Goal: Task Accomplishment & Management: Complete application form

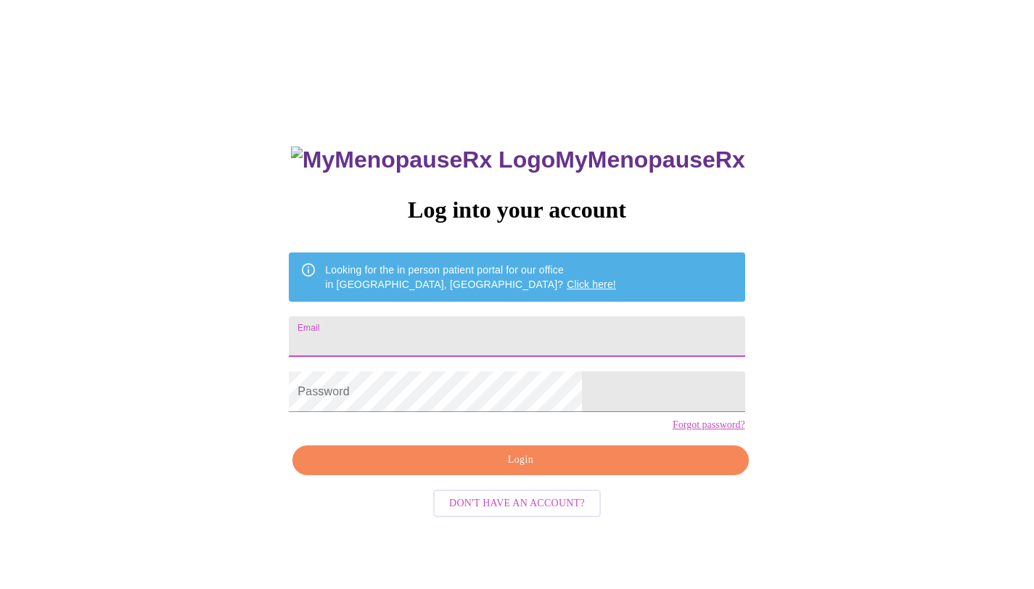
click at [509, 322] on input "Email" at bounding box center [517, 336] width 456 height 41
type input "[EMAIL_ADDRESS][DOMAIN_NAME]"
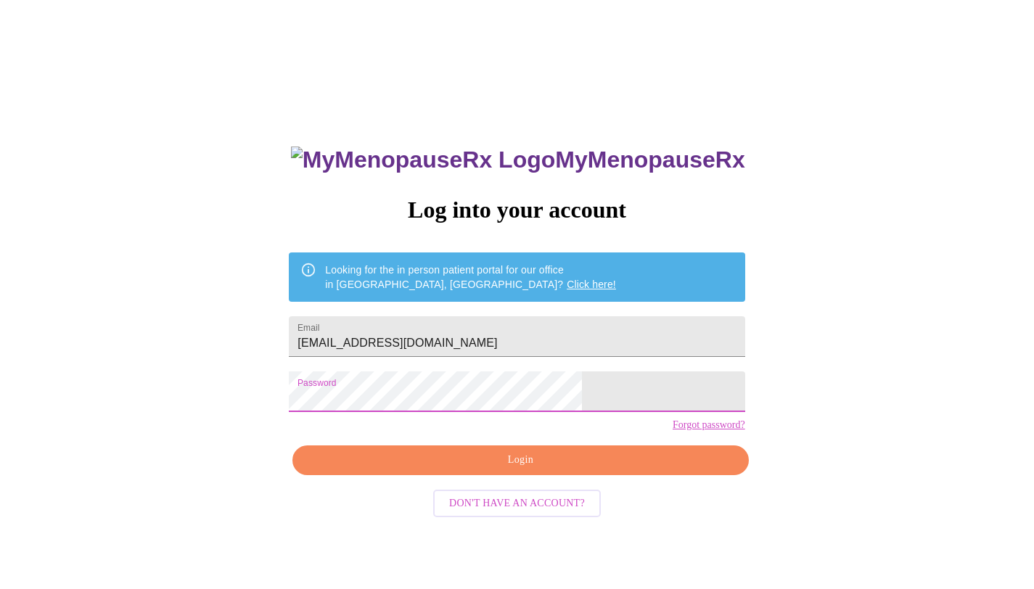
click at [581, 470] on span "Login" at bounding box center [520, 461] width 422 height 18
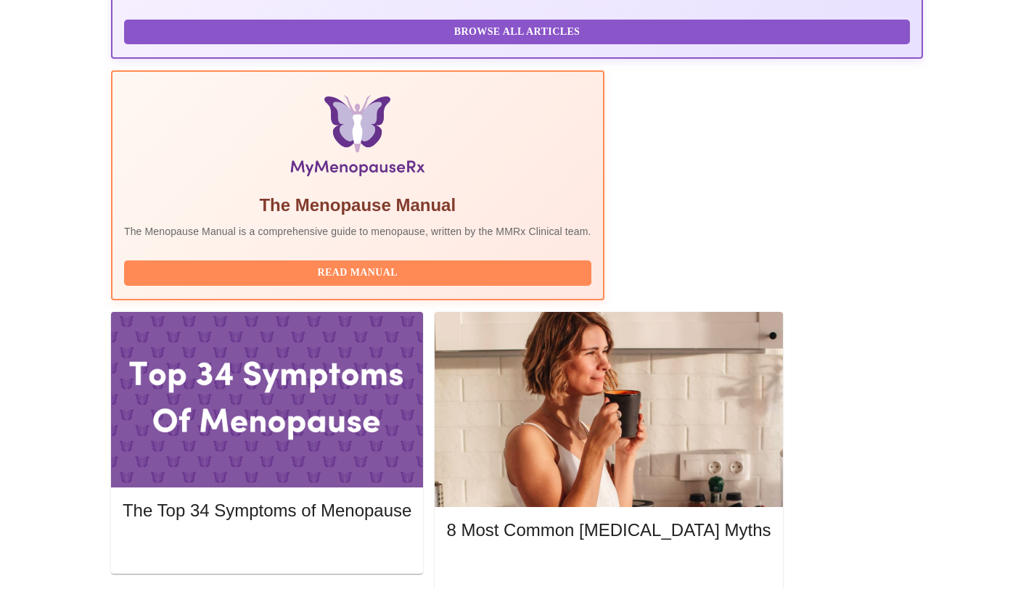
scroll to position [395, 0]
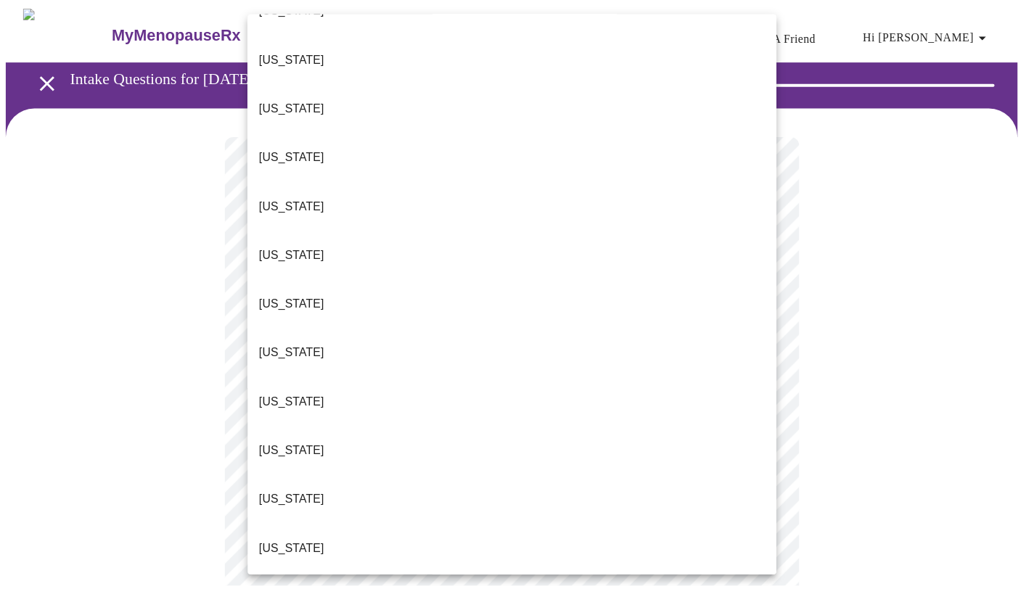
scroll to position [184, 0]
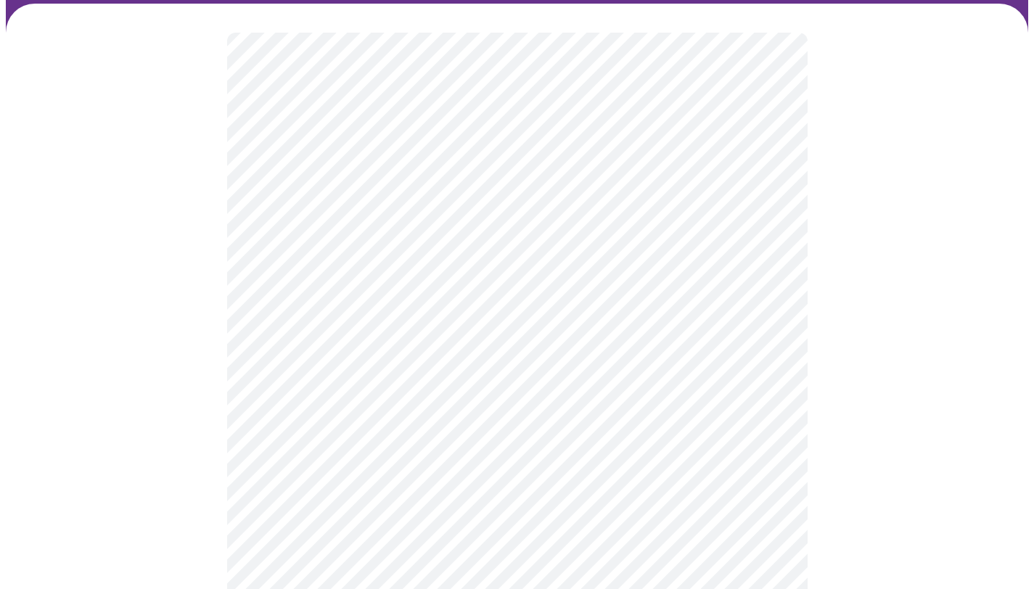
scroll to position [137, 0]
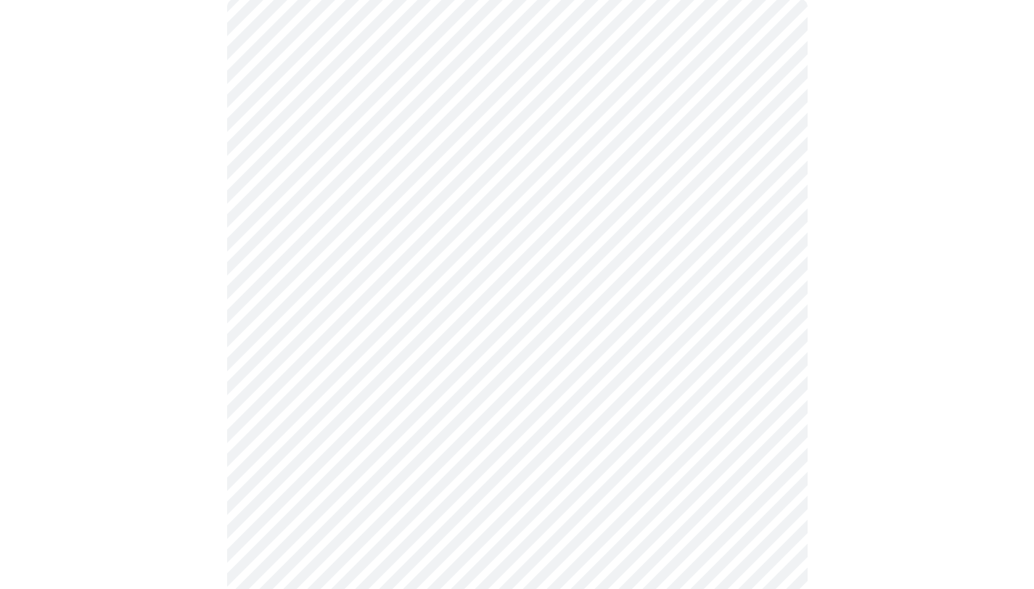
click at [428, 289] on body "MyMenopauseRx Appointments Messaging Labs Uploads Medications Community Refer a…" at bounding box center [517, 528] width 1023 height 1318
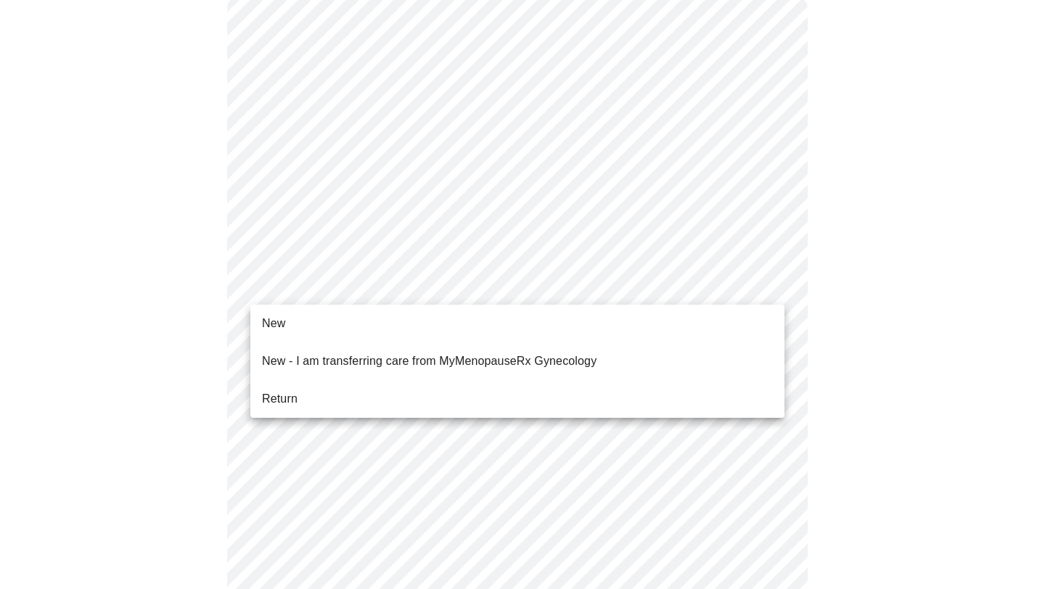
click at [383, 388] on li "Return" at bounding box center [517, 399] width 534 height 26
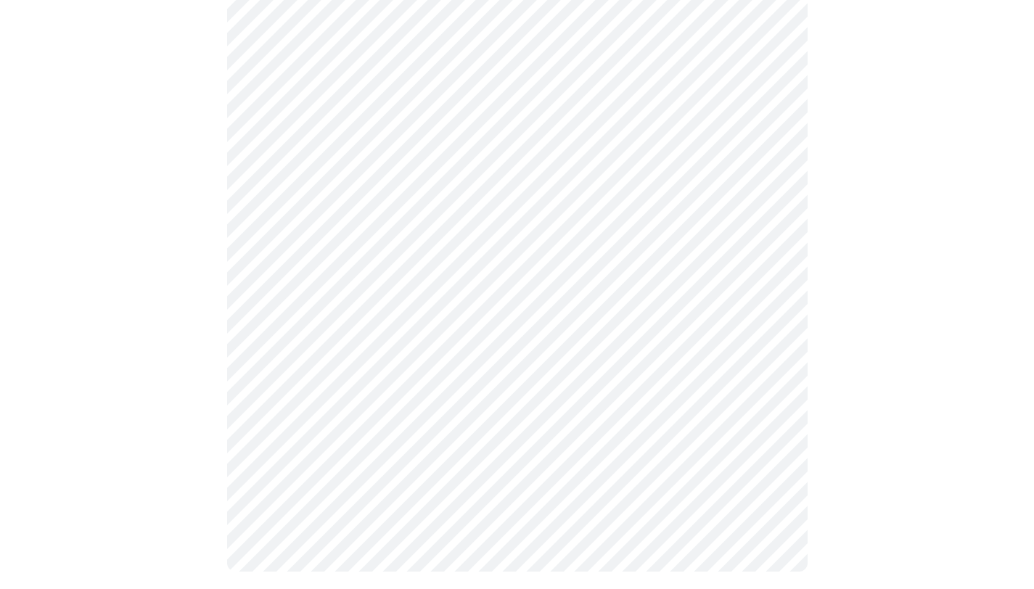
scroll to position [0, 0]
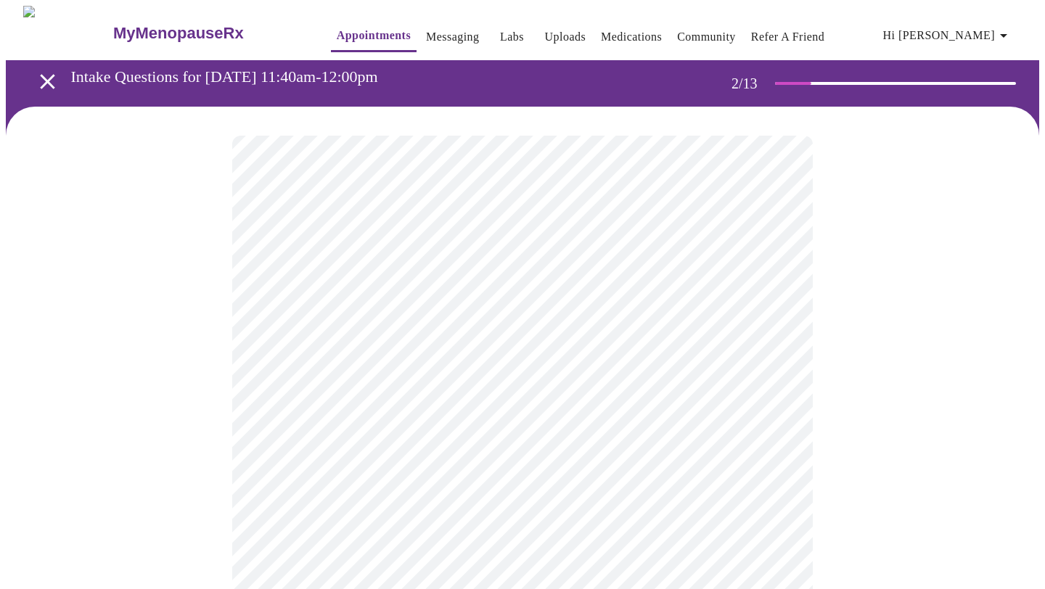
click at [371, 305] on body "MyMenopauseRx Appointments Messaging Labs Uploads Medications Community Refer a…" at bounding box center [523, 442] width 1034 height 873
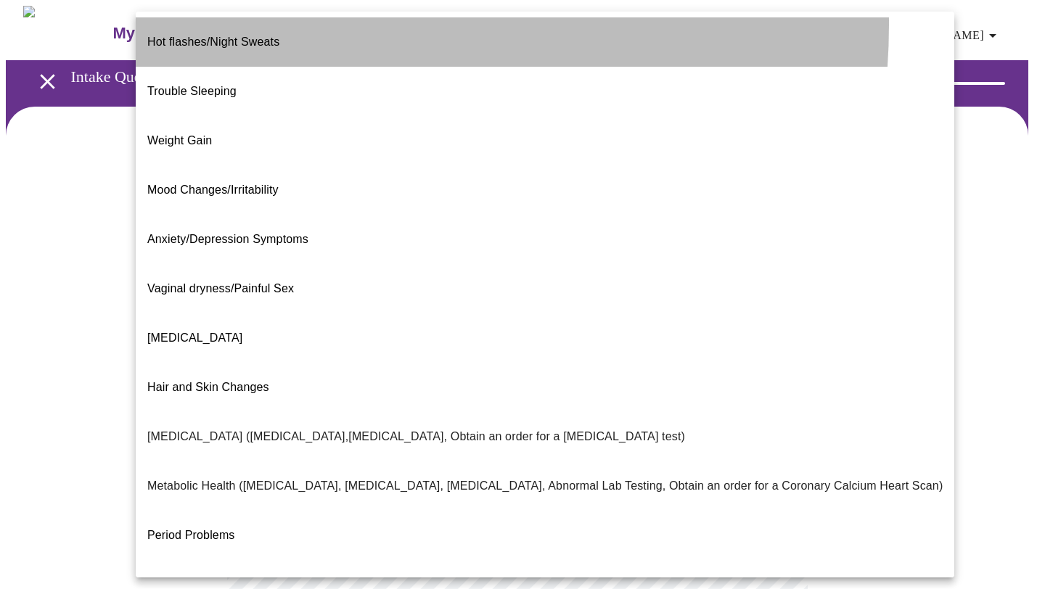
click at [291, 25] on li "Hot flashes/Night Sweats" at bounding box center [545, 41] width 819 height 49
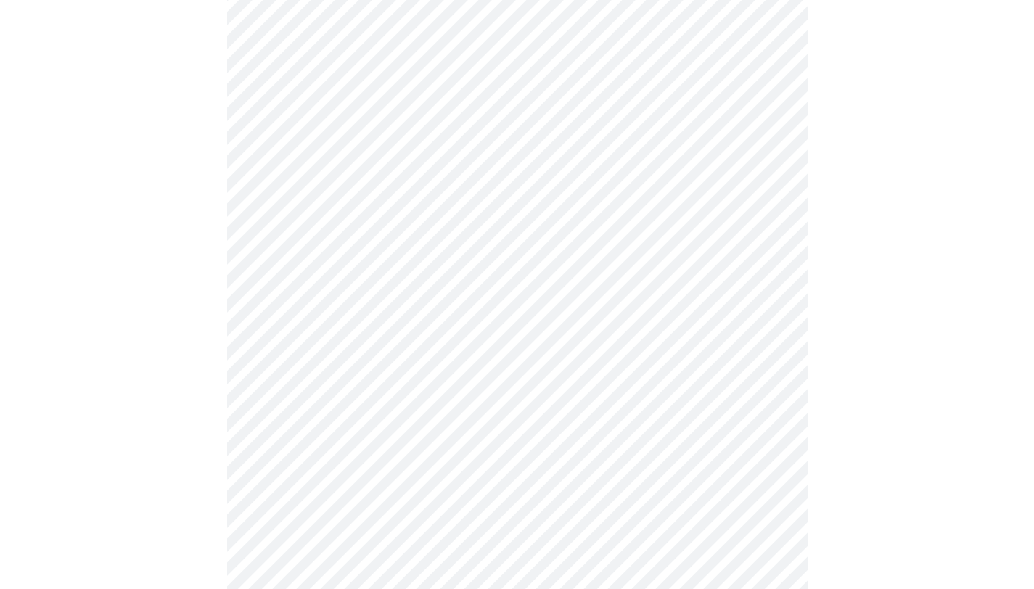
scroll to position [221, 0]
click at [414, 236] on body "MyMenopauseRx Appointments Messaging Labs Uploads Medications Community Refer a…" at bounding box center [517, 216] width 1023 height 864
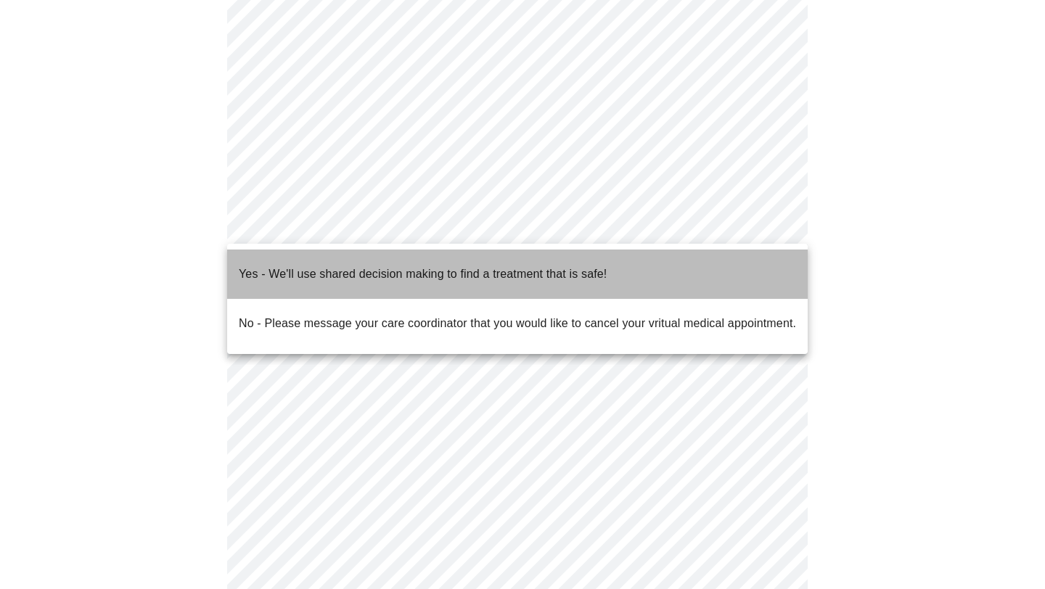
click at [415, 274] on span "Yes - We'll use shared decision making to find a treatment that is safe!" at bounding box center [423, 274] width 368 height 41
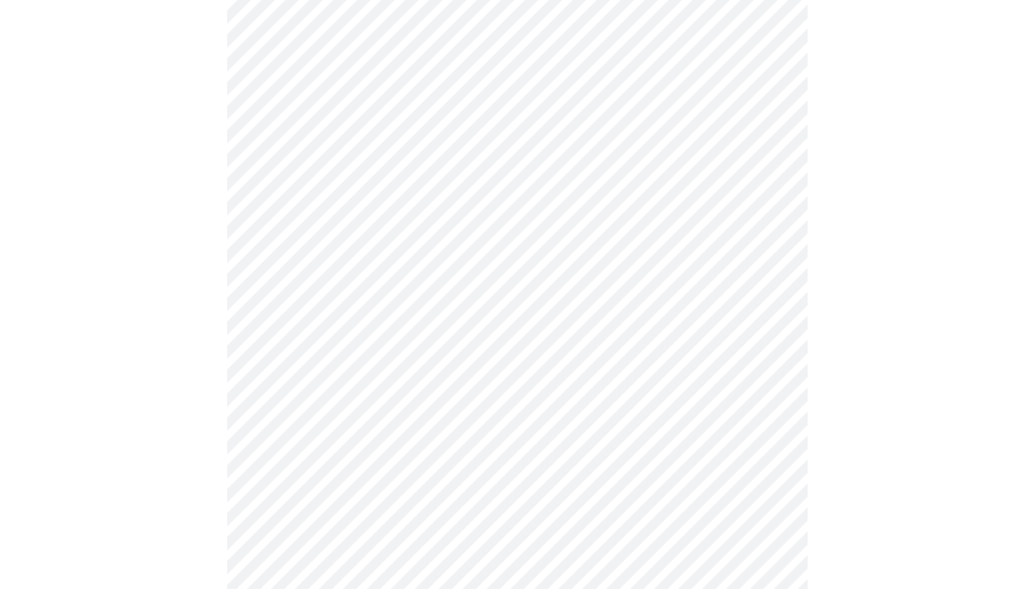
scroll to position [265, 0]
click at [165, 346] on div at bounding box center [517, 219] width 1023 height 754
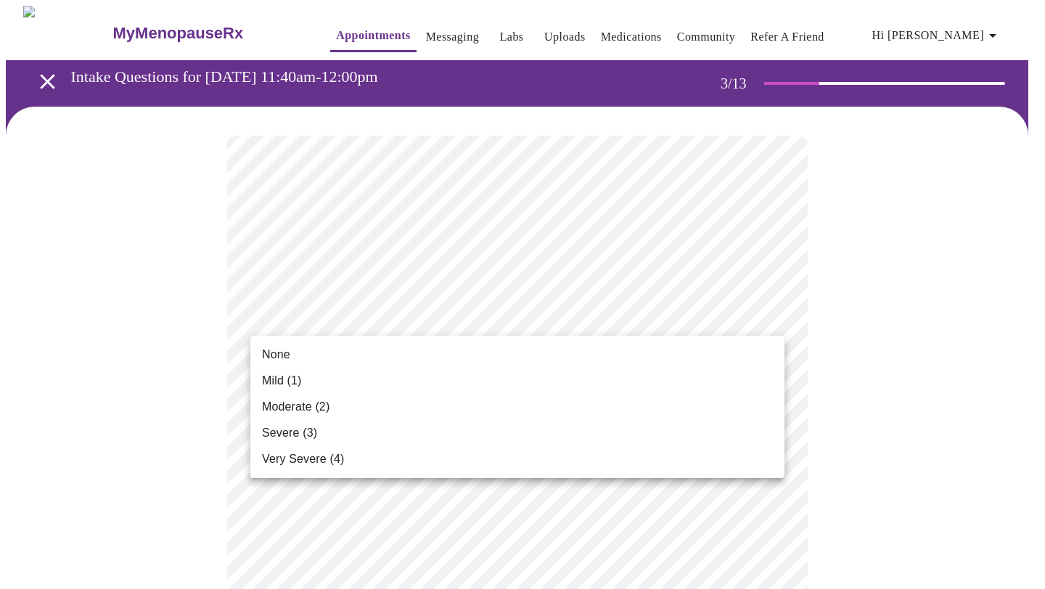
click at [422, 427] on li "Severe (3)" at bounding box center [517, 433] width 534 height 26
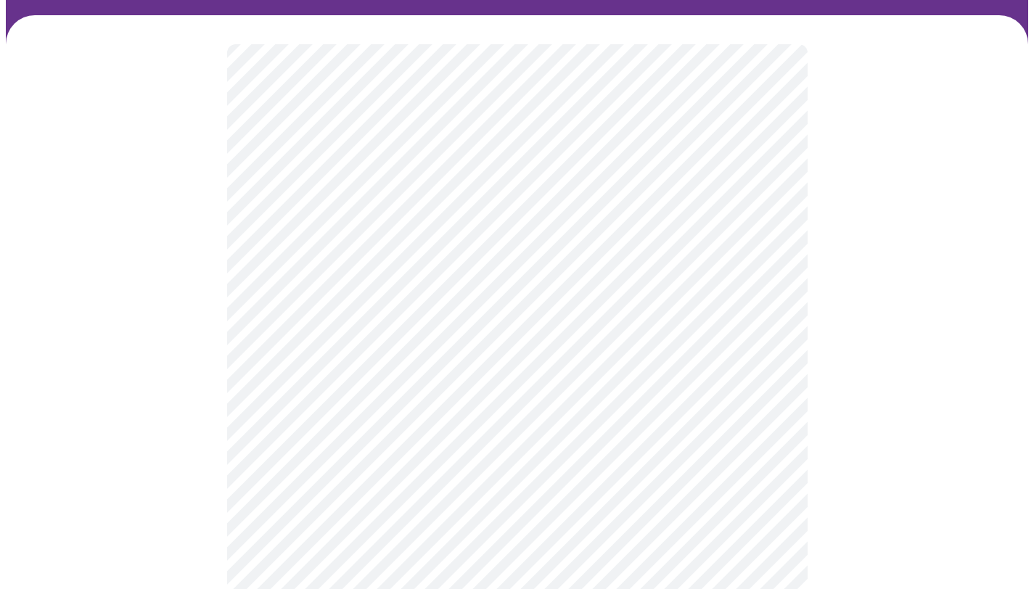
scroll to position [94, 0]
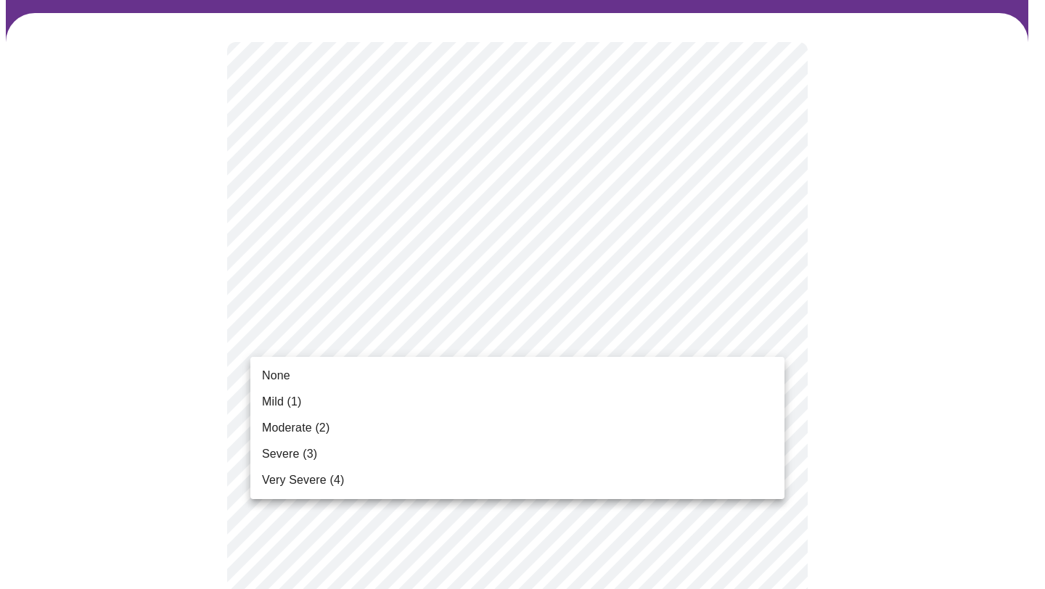
click at [403, 403] on li "Mild (1)" at bounding box center [517, 402] width 534 height 26
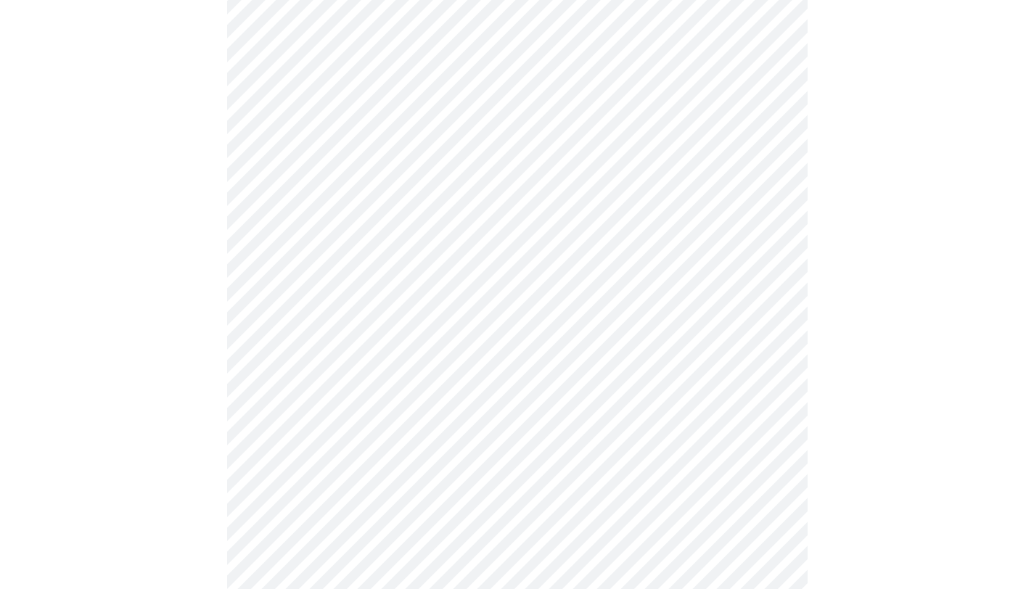
scroll to position [216, 0]
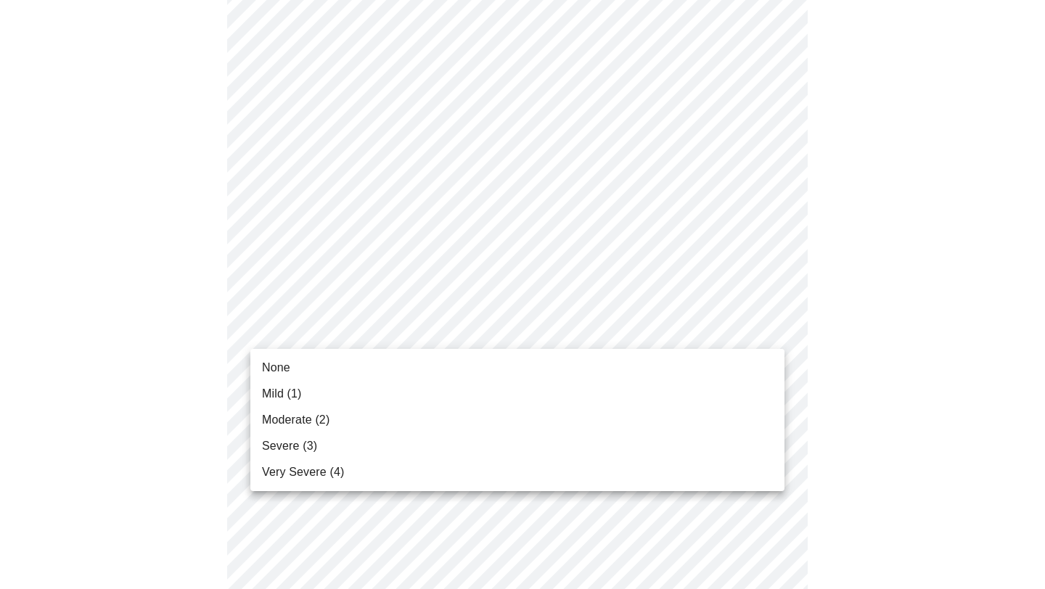
click at [377, 453] on li "Severe (3)" at bounding box center [517, 446] width 534 height 26
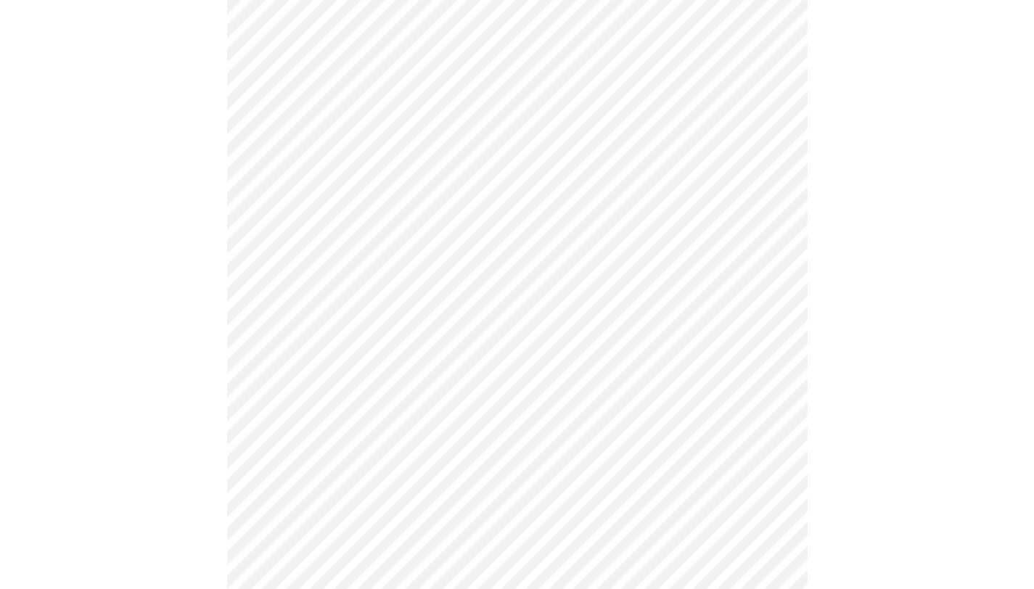
scroll to position [329, 0]
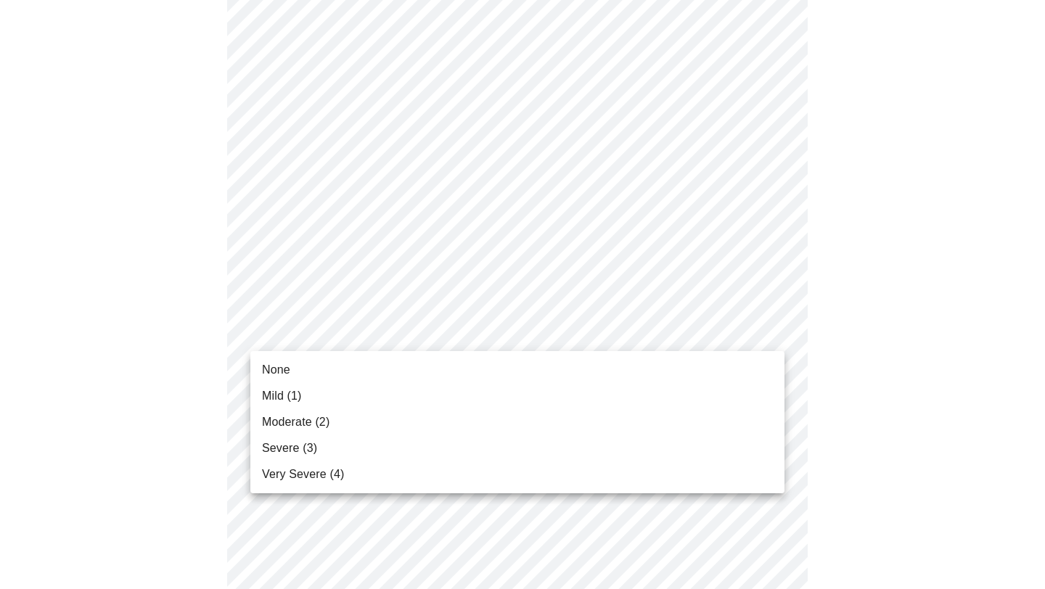
click at [367, 450] on li "Severe (3)" at bounding box center [517, 449] width 534 height 26
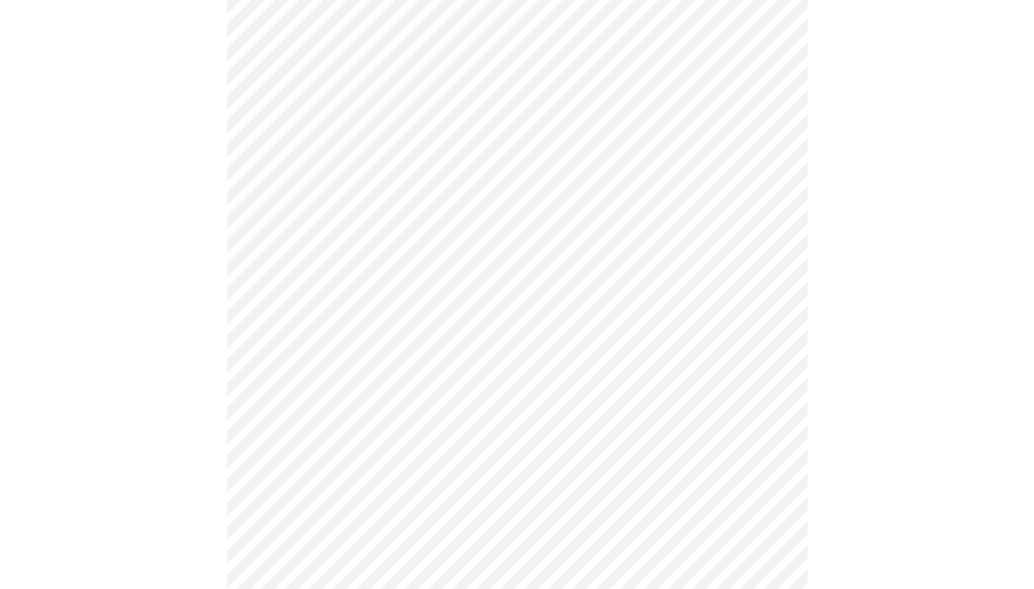
scroll to position [431, 0]
click at [388, 329] on body "MyMenopauseRx Appointments Messaging Labs Uploads Medications Community Refer a…" at bounding box center [517, 500] width 1023 height 1850
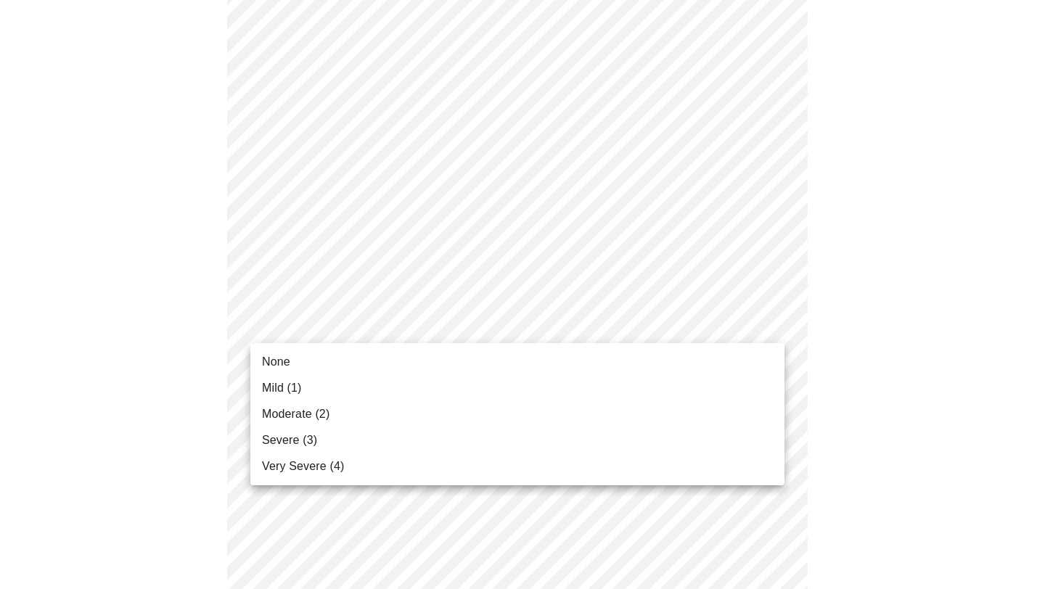
click at [358, 444] on li "Severe (3)" at bounding box center [517, 441] width 534 height 26
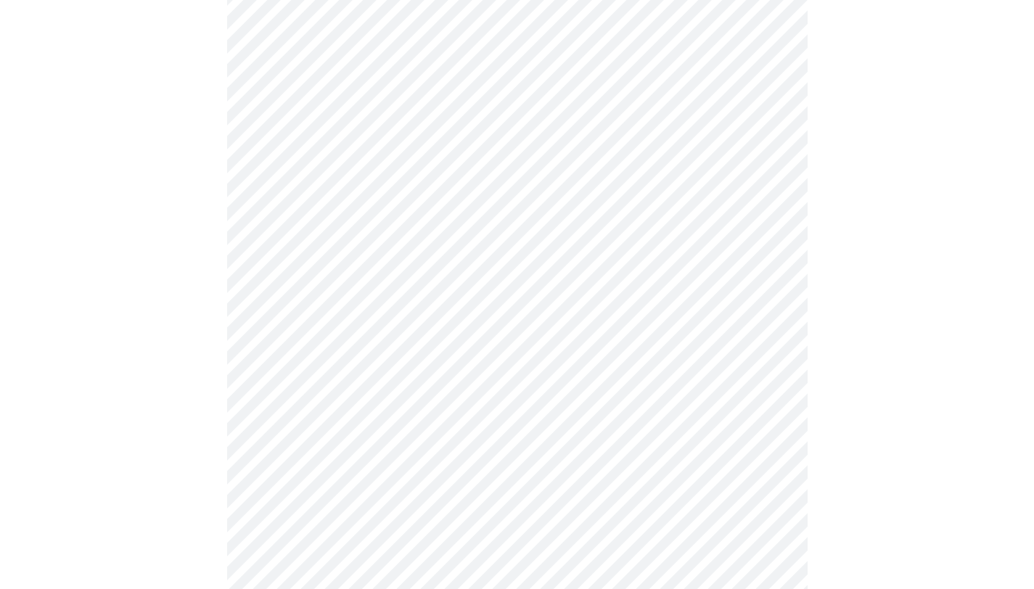
scroll to position [528, 0]
click at [403, 318] on body "MyMenopauseRx Appointments Messaging Labs Uploads Medications Community Refer a…" at bounding box center [517, 392] width 1023 height 1829
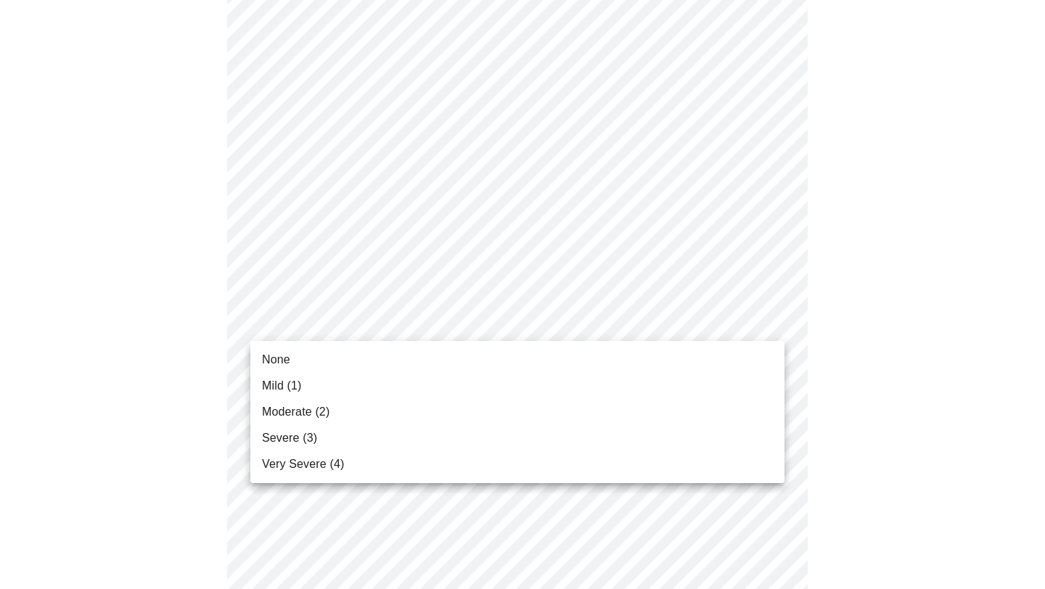
click at [362, 467] on li "Very Severe (4)" at bounding box center [517, 465] width 534 height 26
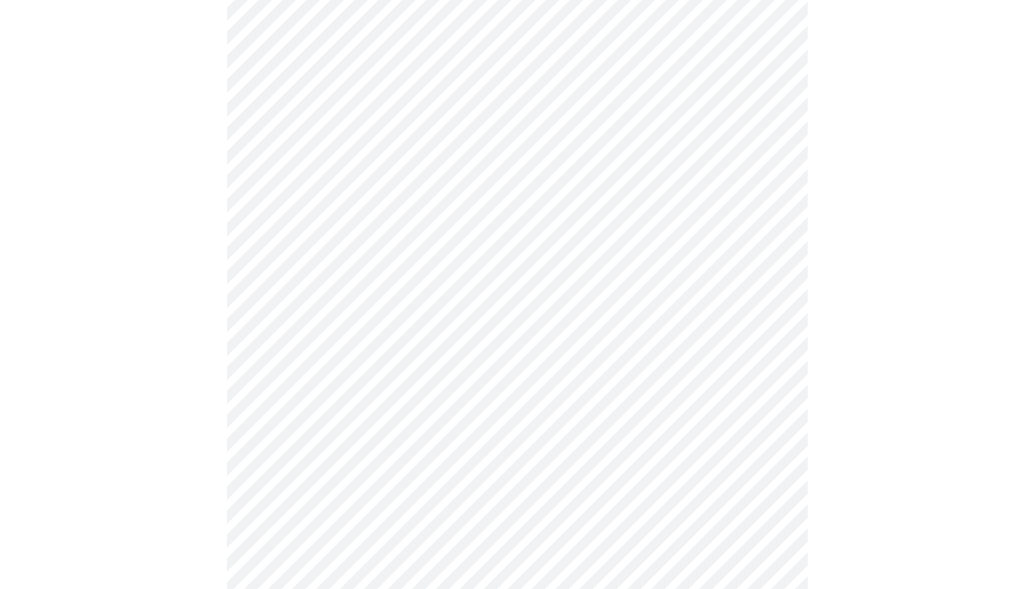
scroll to position [656, 0]
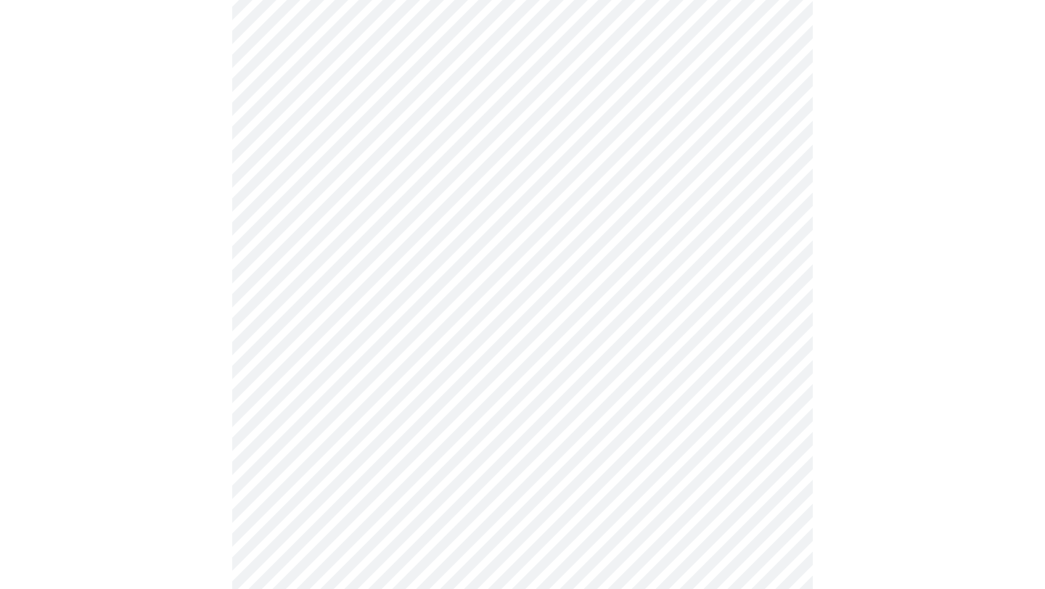
click at [422, 311] on body "MyMenopauseRx Appointments Messaging Labs Uploads Medications Community Refer a…" at bounding box center [523, 254] width 1034 height 1809
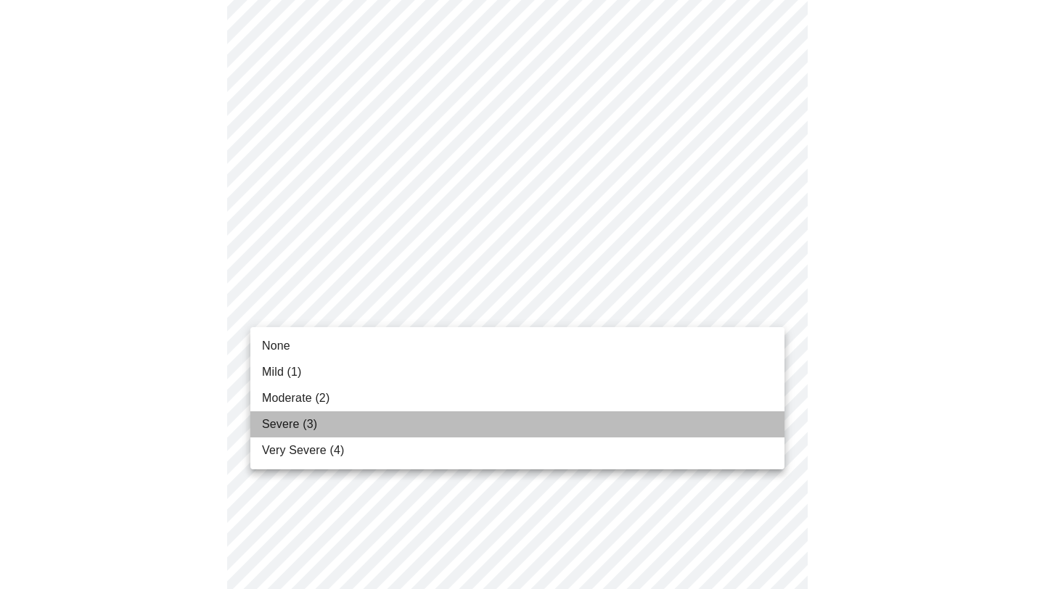
click at [372, 424] on li "Severe (3)" at bounding box center [517, 425] width 534 height 26
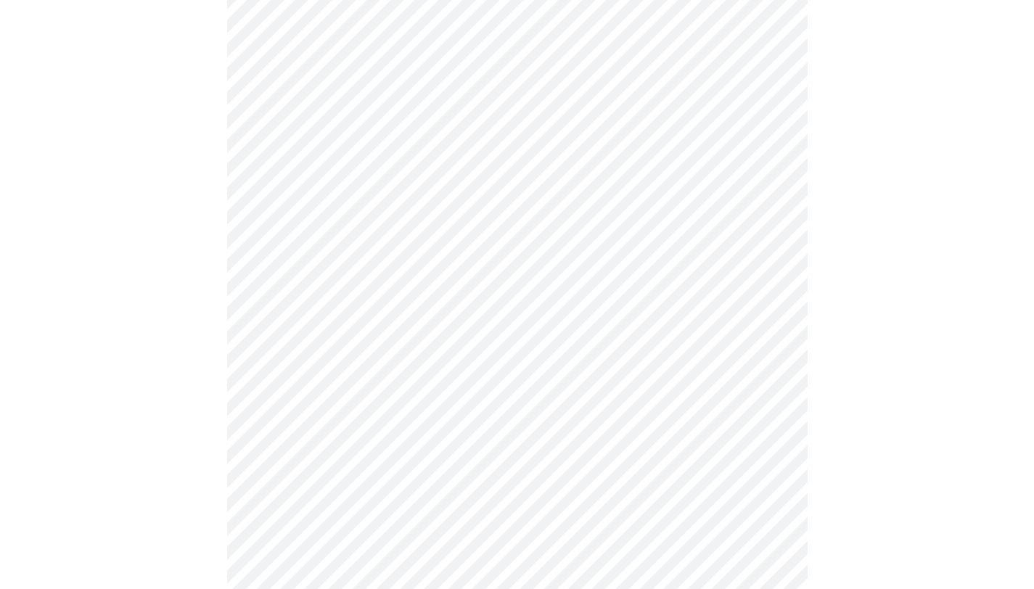
scroll to position [766, 0]
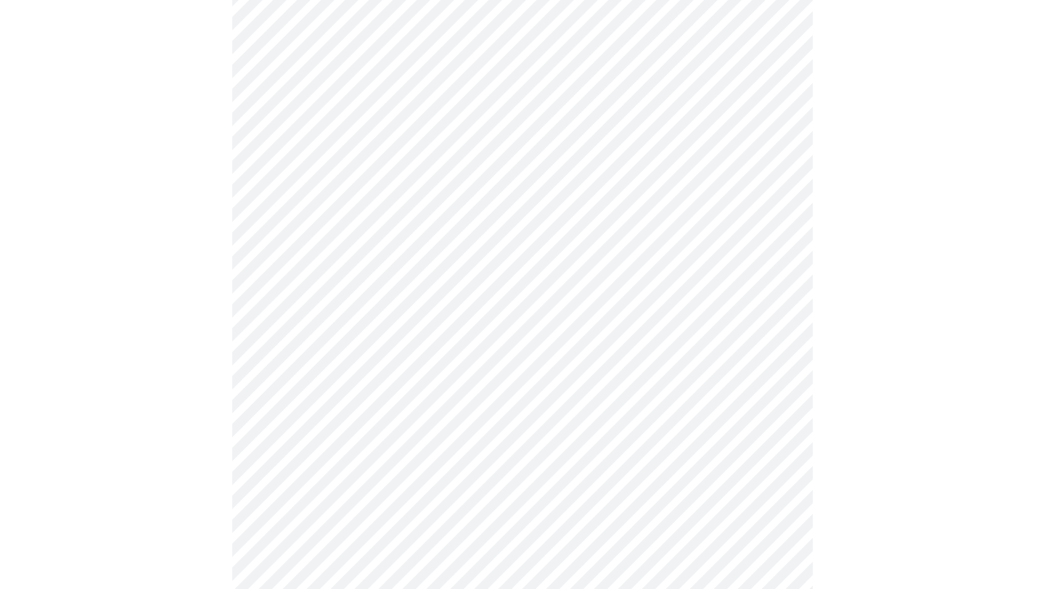
click at [407, 316] on body "MyMenopauseRx Appointments Messaging Labs Uploads Medications Community Refer a…" at bounding box center [523, 134] width 1034 height 1789
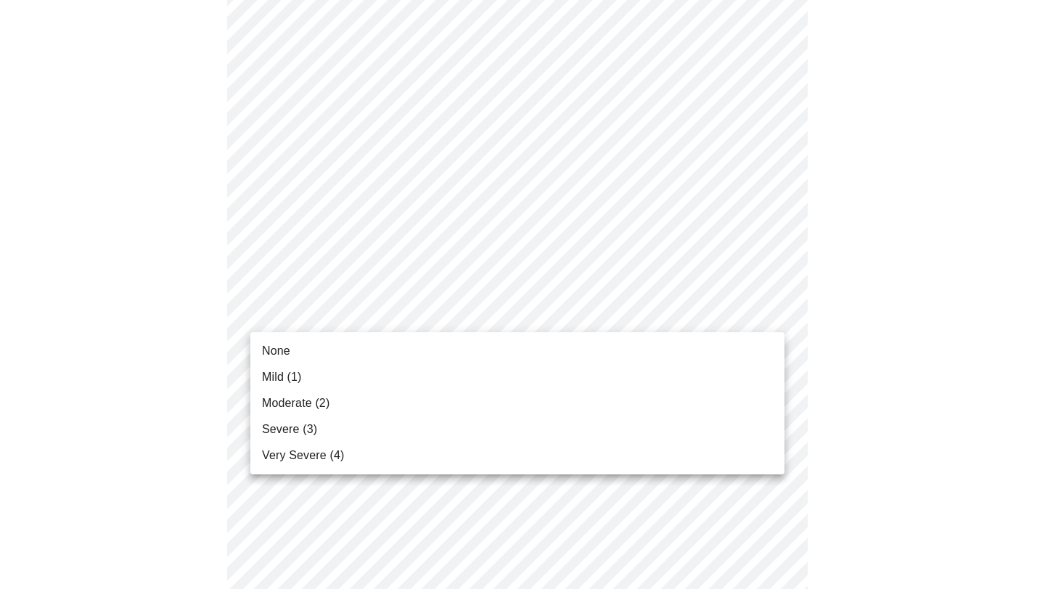
click at [376, 380] on li "Mild (1)" at bounding box center [517, 377] width 534 height 26
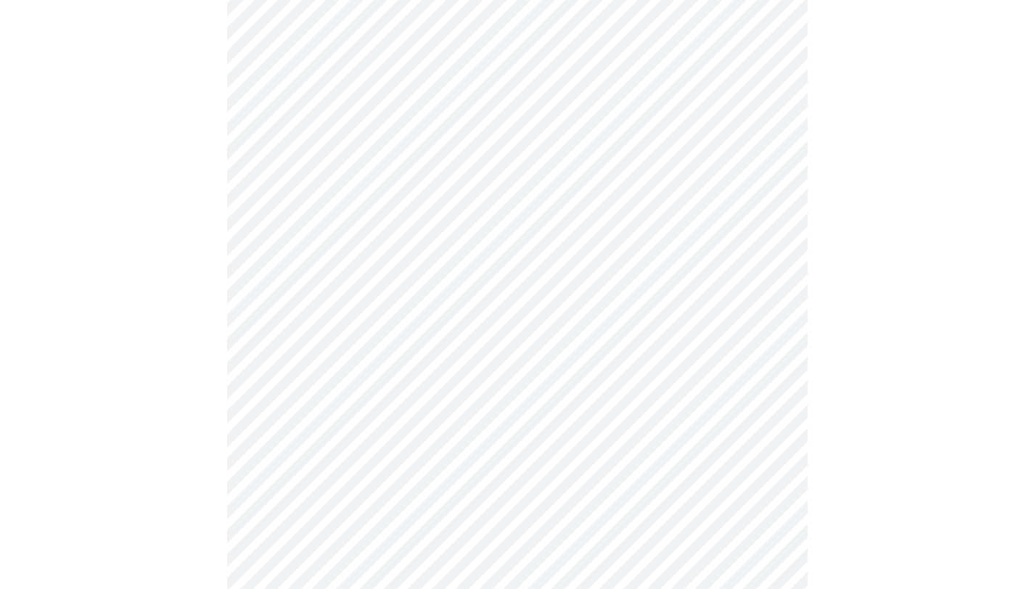
scroll to position [870, 0]
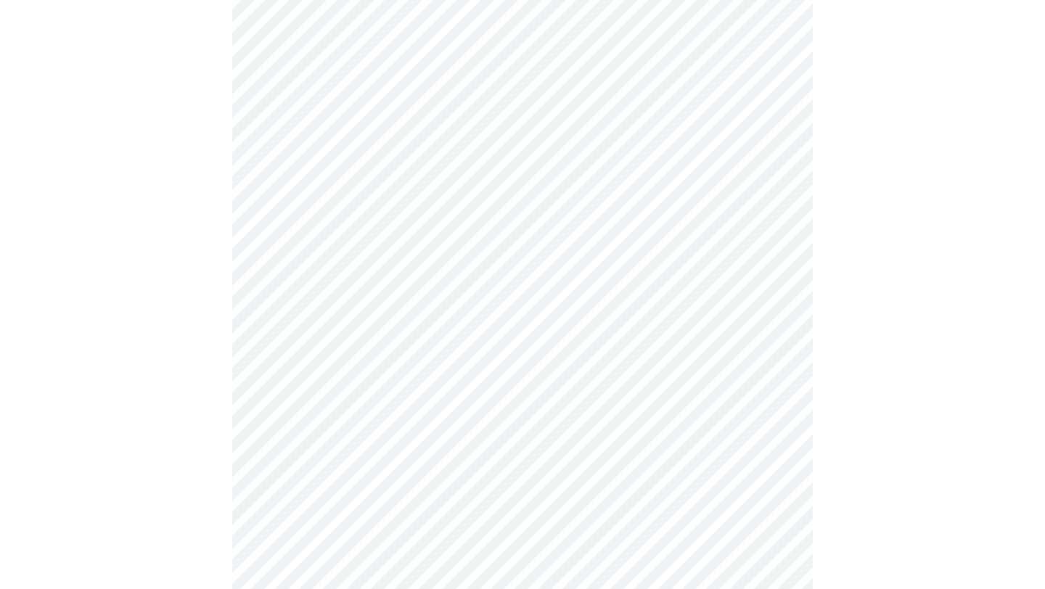
click at [398, 325] on body "MyMenopauseRx Appointments Messaging Labs Uploads Medications Community Refer a…" at bounding box center [523, 20] width 1034 height 1768
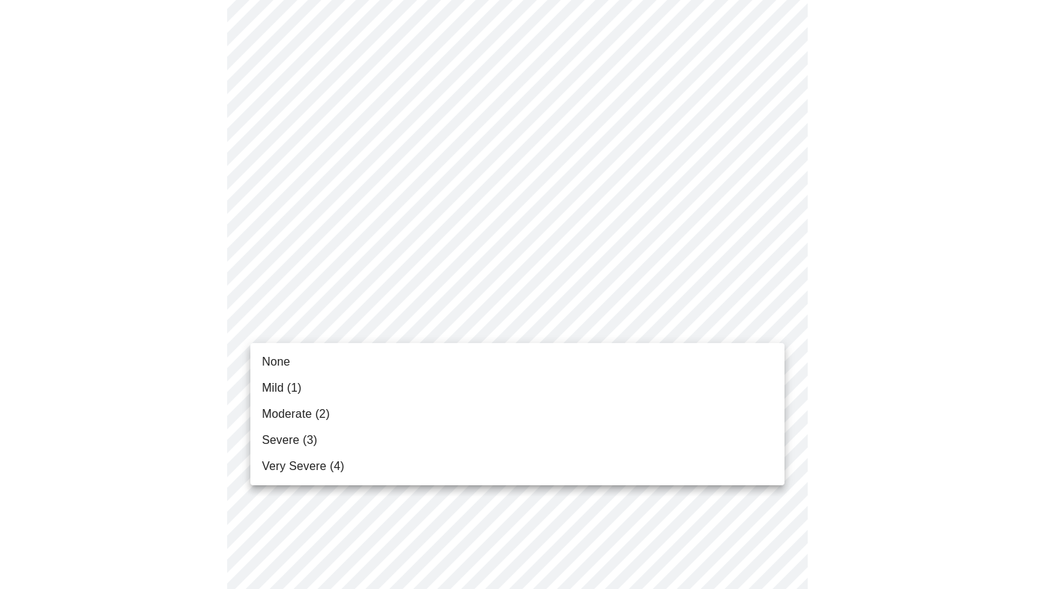
click at [394, 348] on ul "None Mild (1) Moderate (2) Severe (3) Very Severe (4)" at bounding box center [517, 414] width 534 height 142
click at [394, 356] on li "None" at bounding box center [517, 362] width 534 height 26
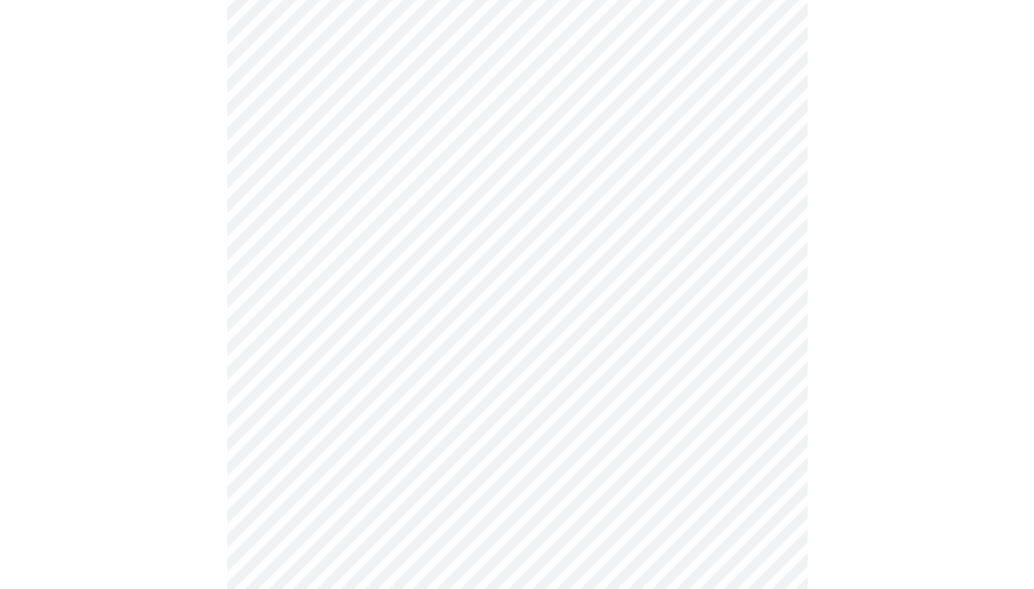
scroll to position [992, 0]
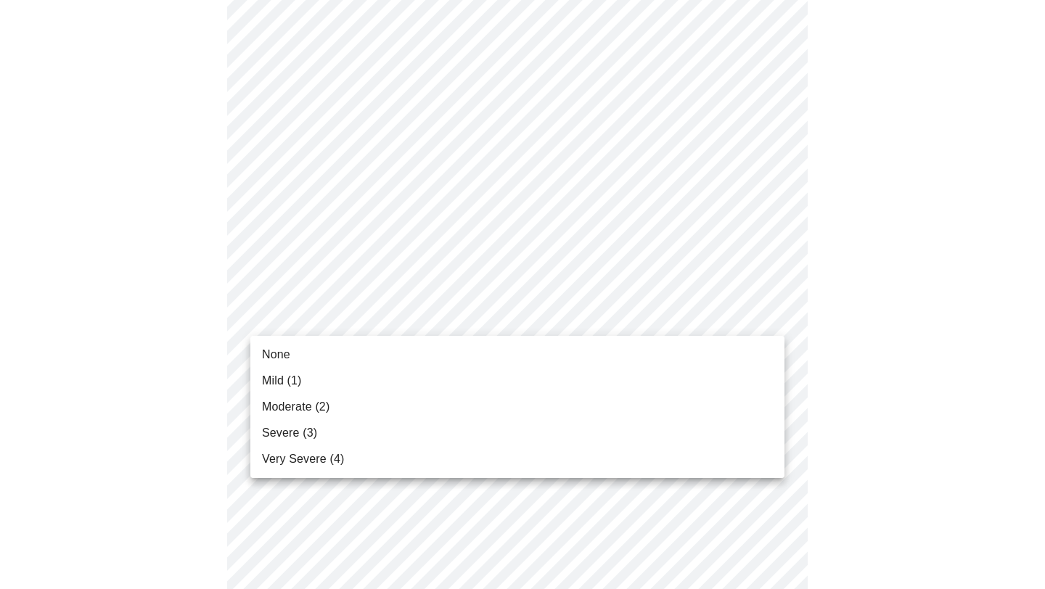
click at [394, 345] on li "None" at bounding box center [517, 355] width 534 height 26
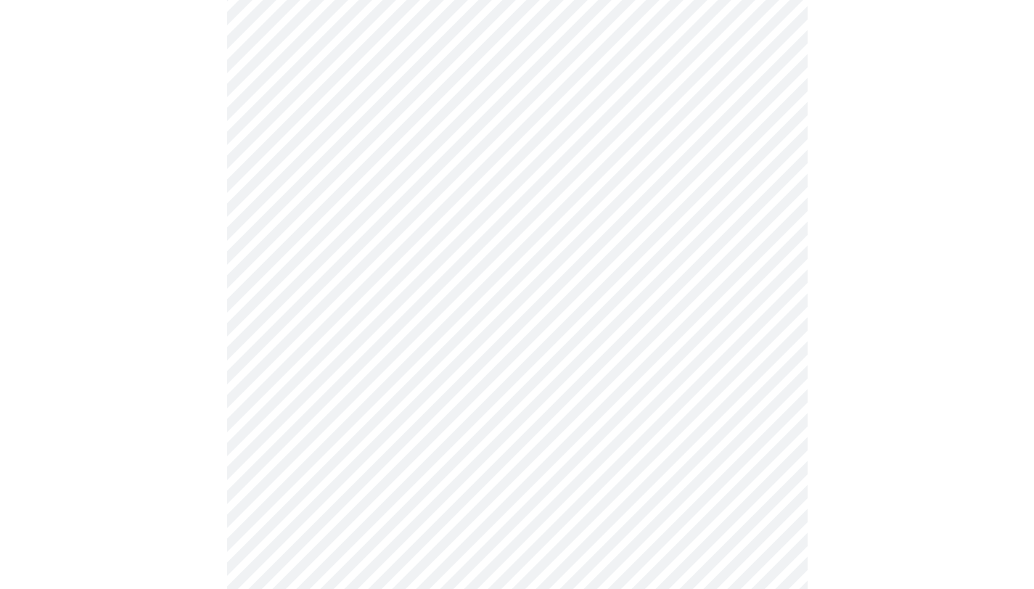
scroll to position [1075, 0]
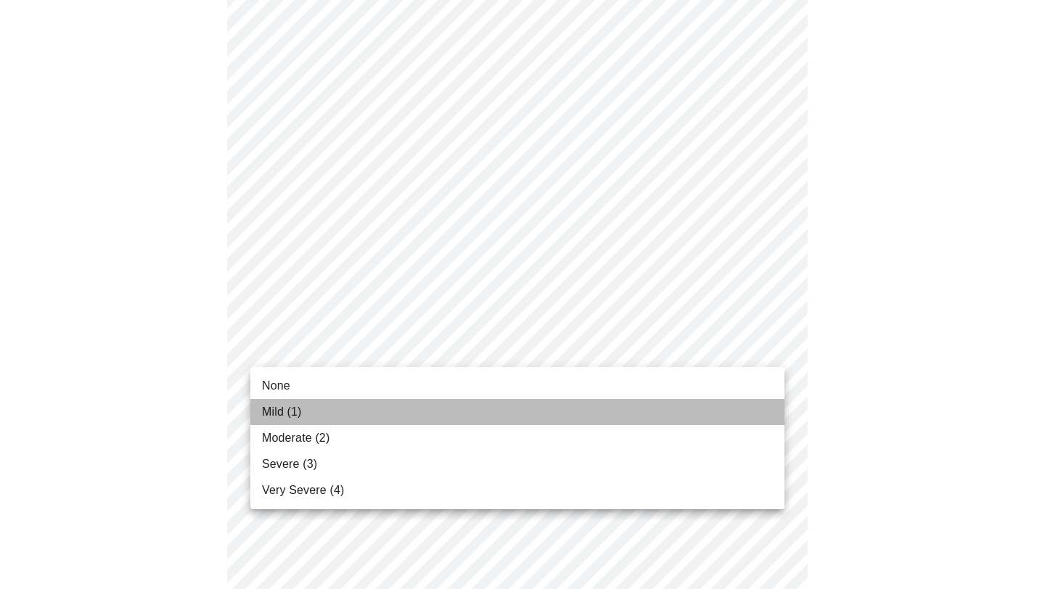
click at [398, 404] on li "Mild (1)" at bounding box center [517, 412] width 534 height 26
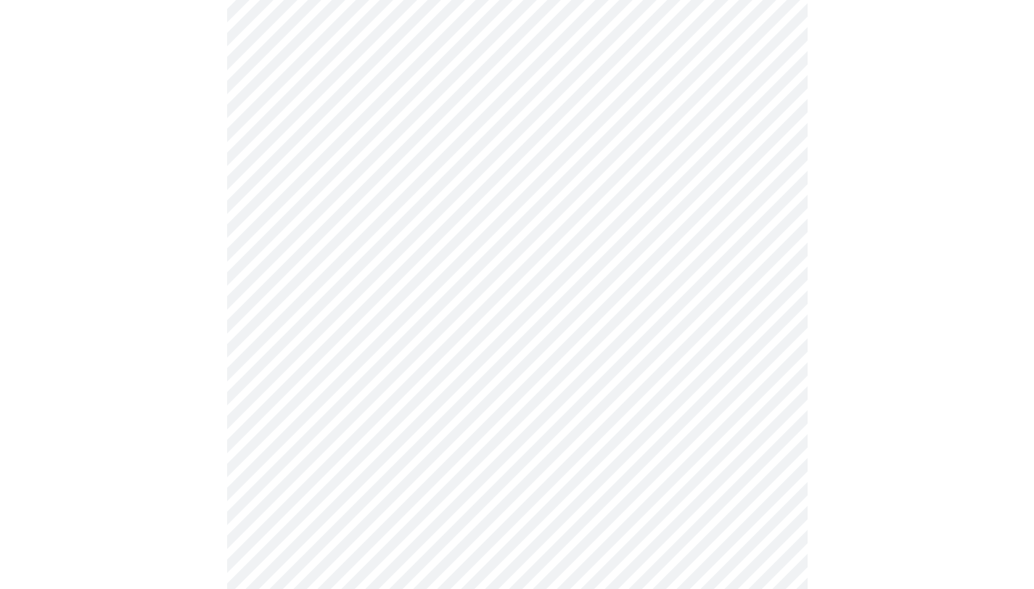
scroll to position [491, 0]
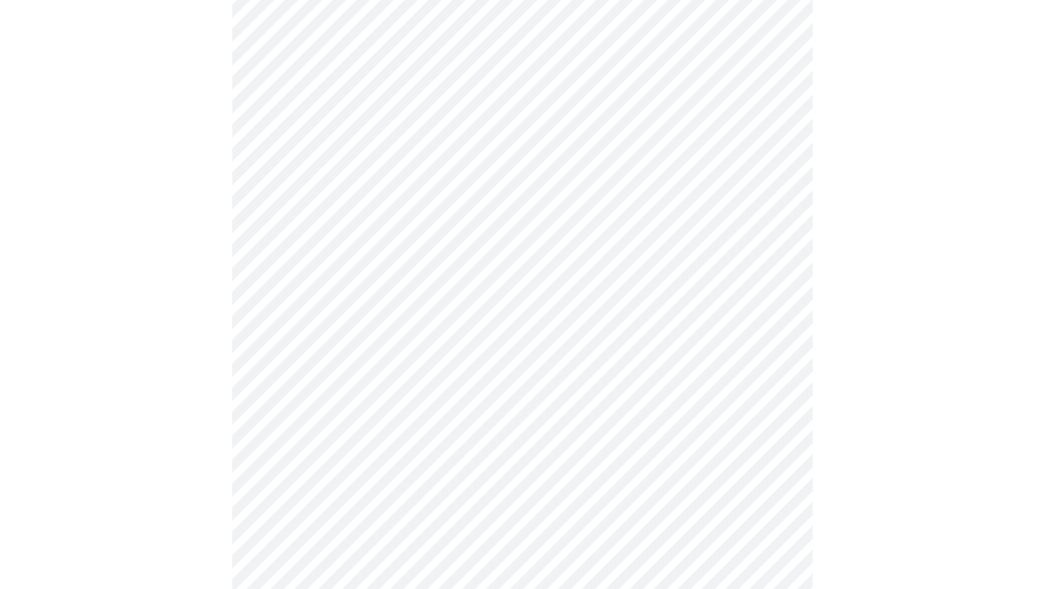
click at [319, 395] on body "MyMenopauseRx Appointments Messaging Labs Uploads Medications Community Refer a…" at bounding box center [523, 231] width 1034 height 1433
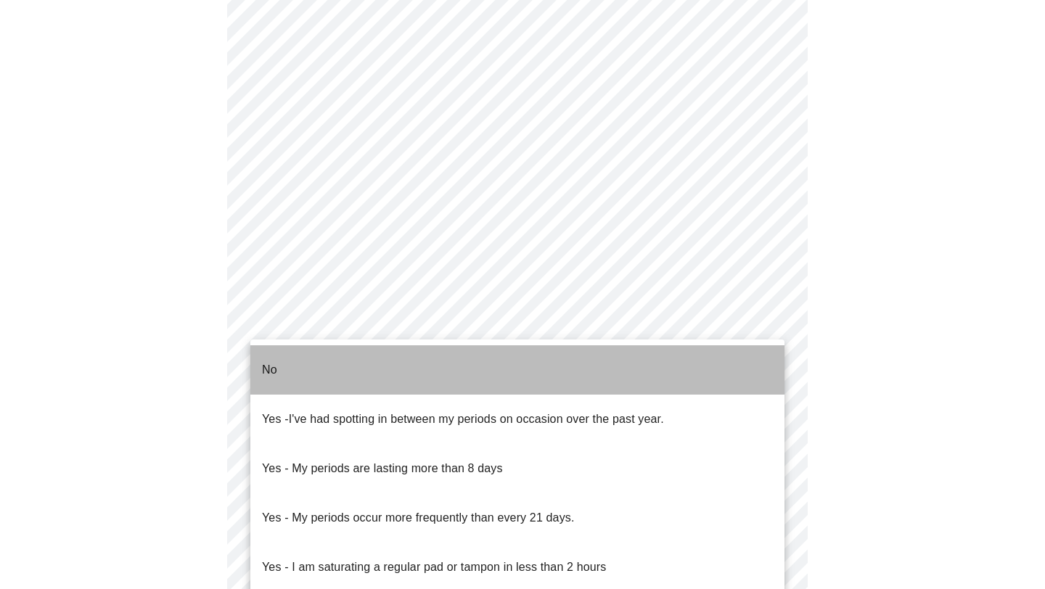
click at [315, 357] on li "No" at bounding box center [517, 370] width 534 height 49
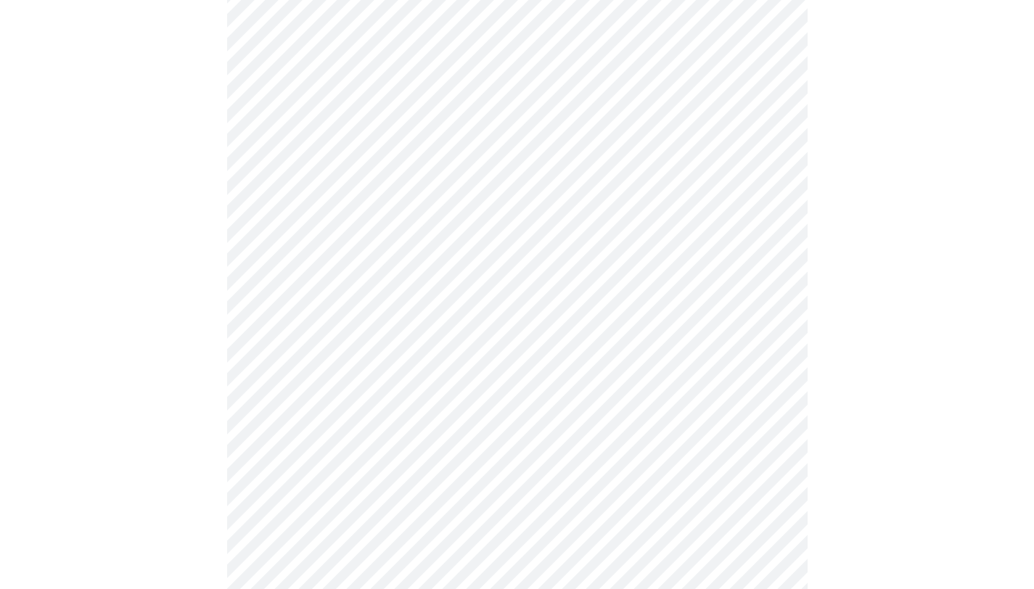
scroll to position [571, 0]
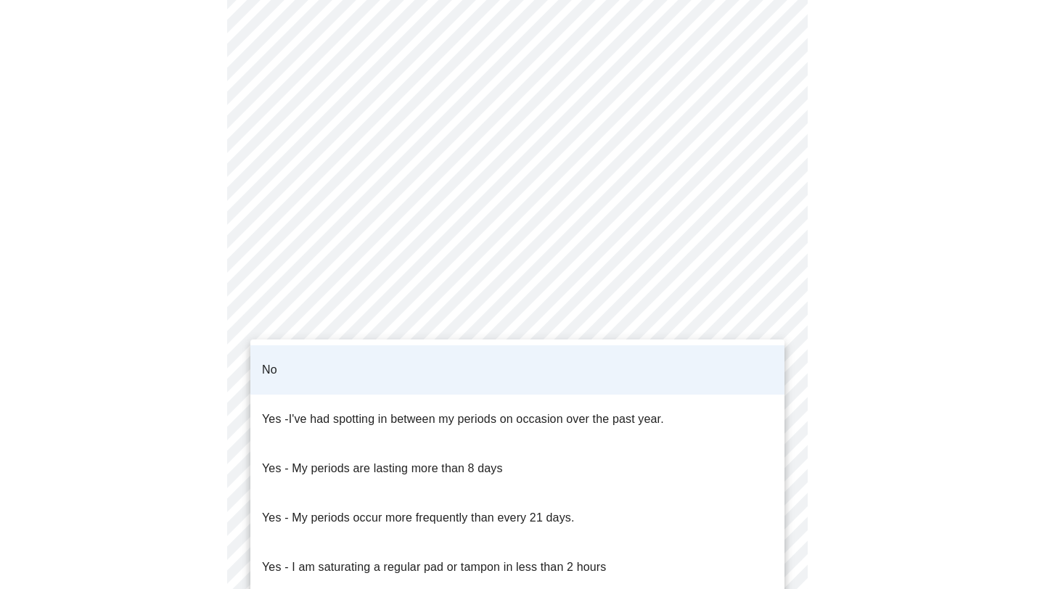
click at [345, 338] on body "MyMenopauseRx Appointments Messaging Labs Uploads Medications Community Refer a…" at bounding box center [523, 147] width 1034 height 1424
click at [343, 413] on span "I've had spotting in between my periods on occasion over the past year." at bounding box center [476, 419] width 375 height 12
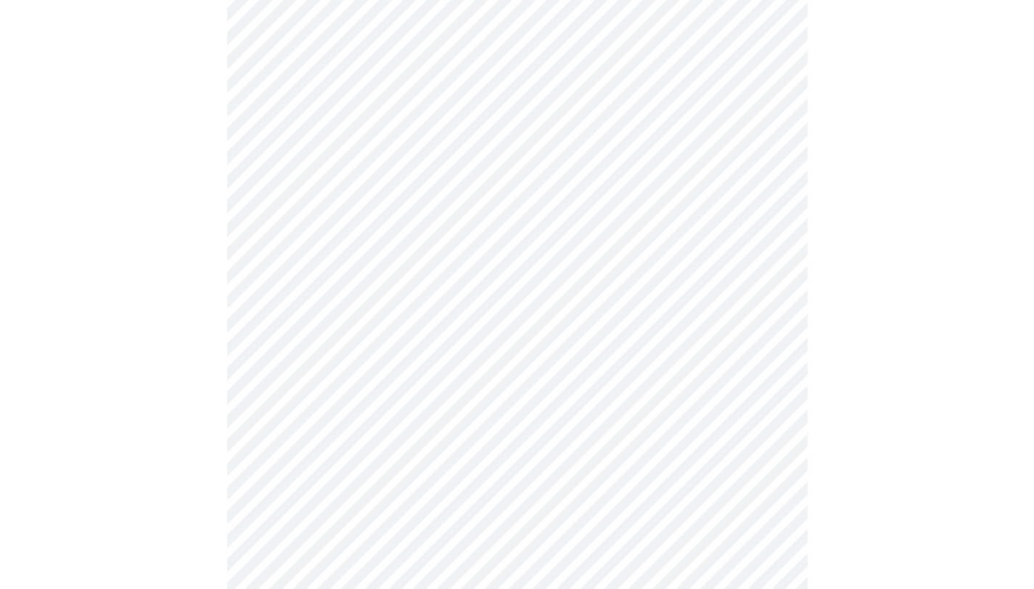
scroll to position [704, 0]
click at [369, 272] on body "MyMenopauseRx Appointments Messaging Labs Uploads Medications Community Refer a…" at bounding box center [517, 14] width 1023 height 1424
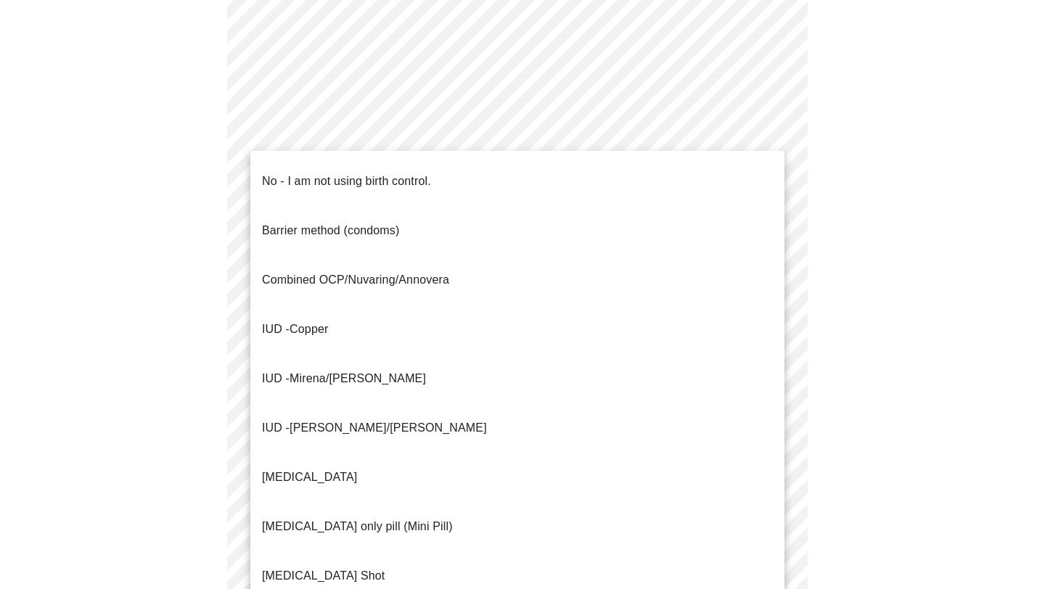
click at [359, 359] on span "IUD - Mirena/[PERSON_NAME]" at bounding box center [344, 379] width 164 height 41
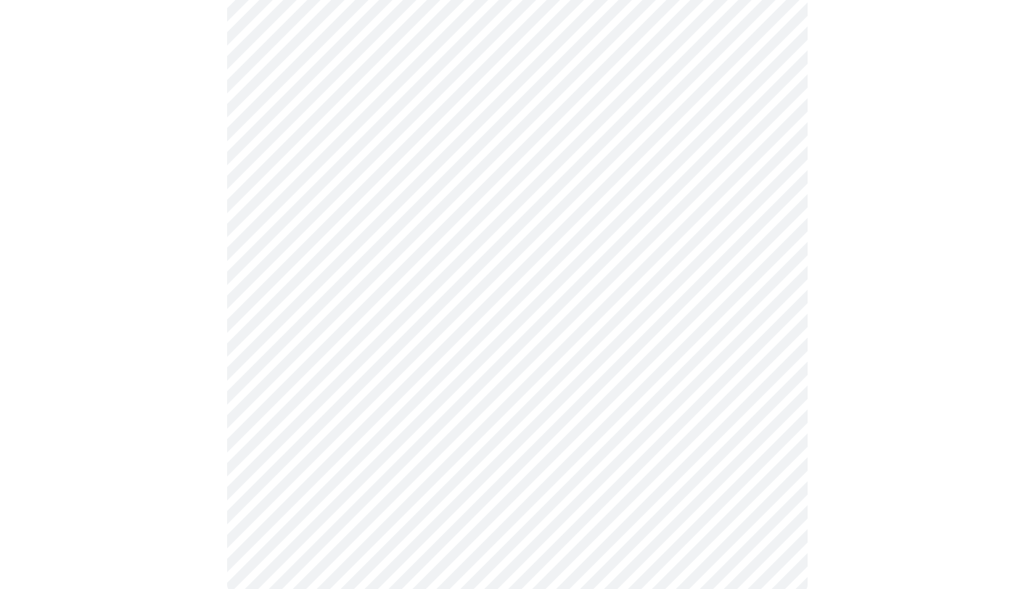
scroll to position [807, 0]
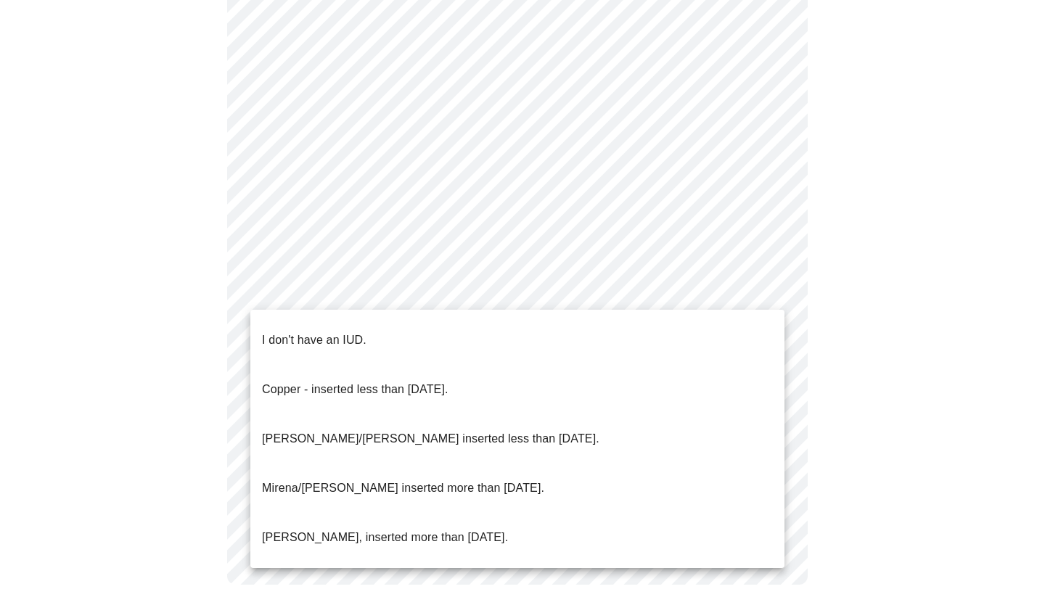
click at [360, 430] on p "[PERSON_NAME]/[PERSON_NAME] inserted less than [DATE]." at bounding box center [431, 438] width 338 height 17
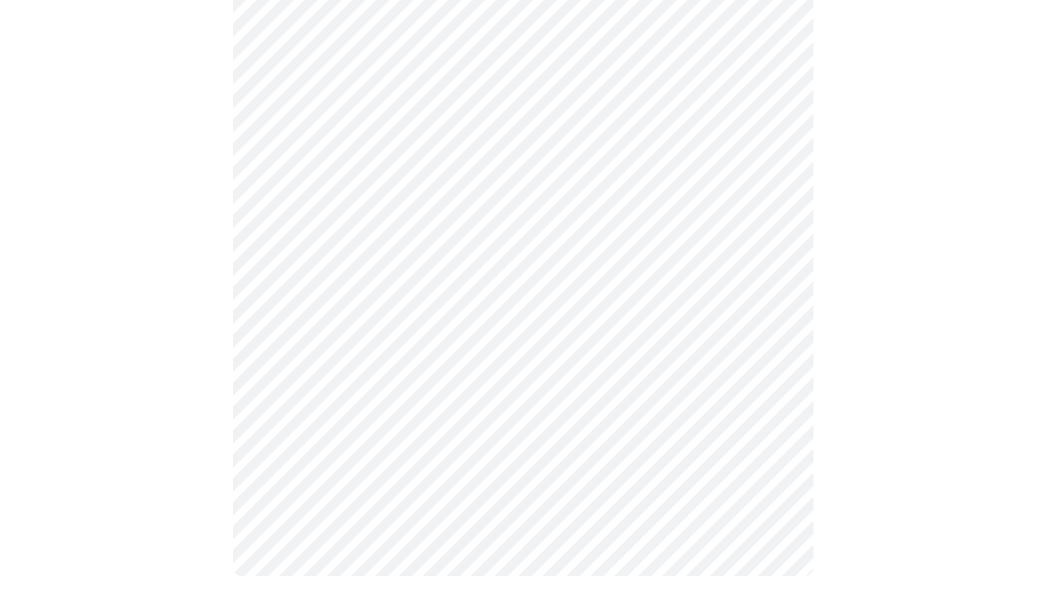
scroll to position [817, 0]
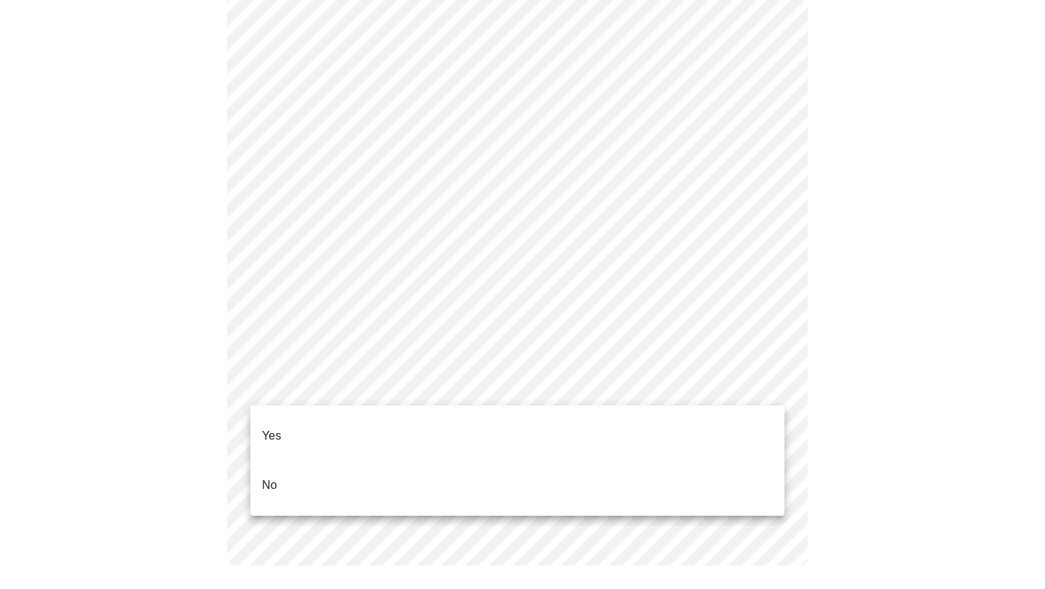
click at [359, 429] on li "Yes" at bounding box center [517, 436] width 534 height 49
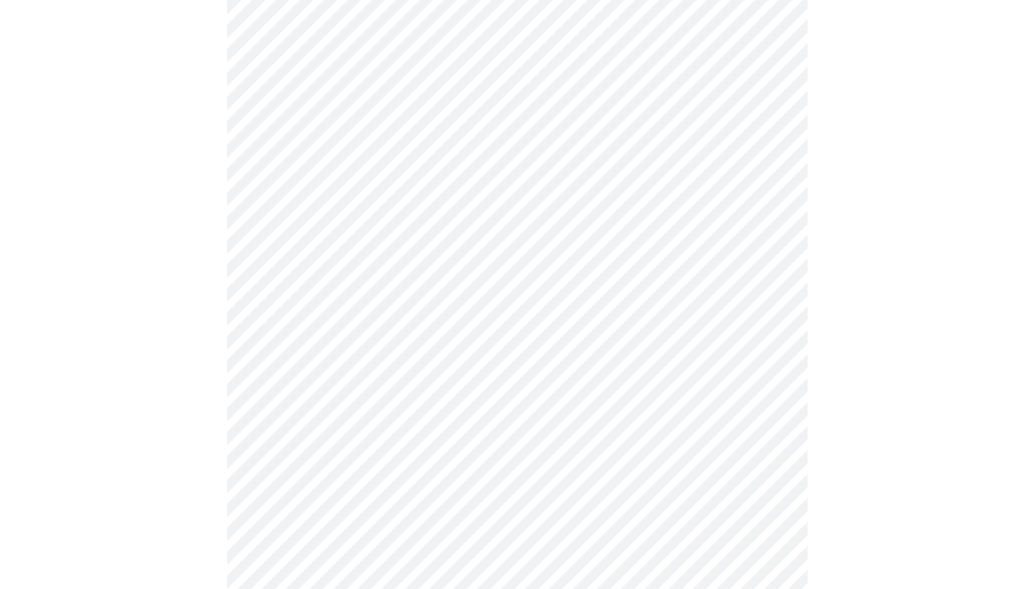
scroll to position [3826, 0]
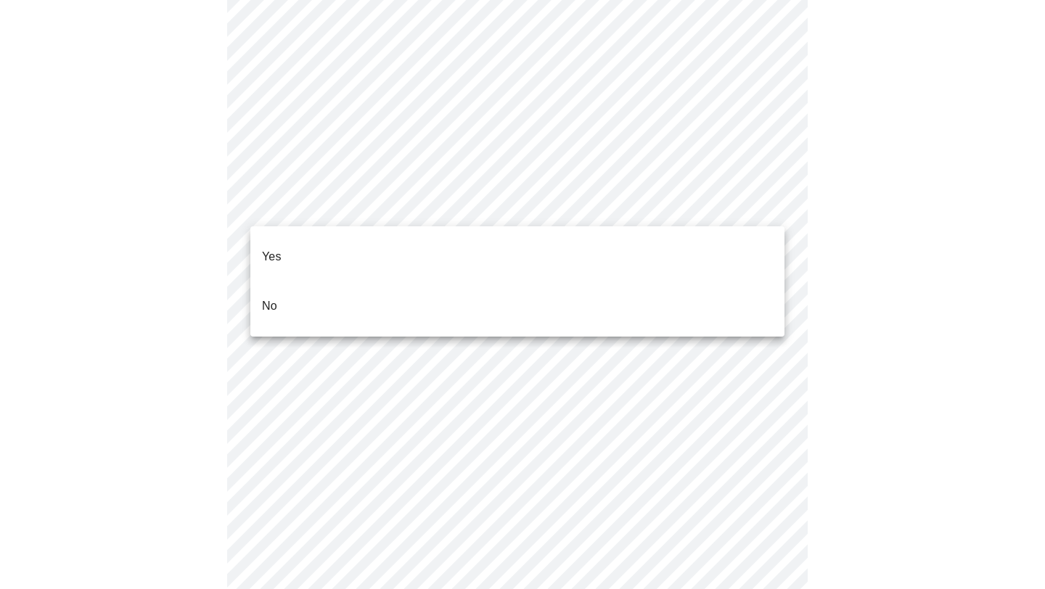
click at [311, 286] on li "No" at bounding box center [517, 306] width 534 height 49
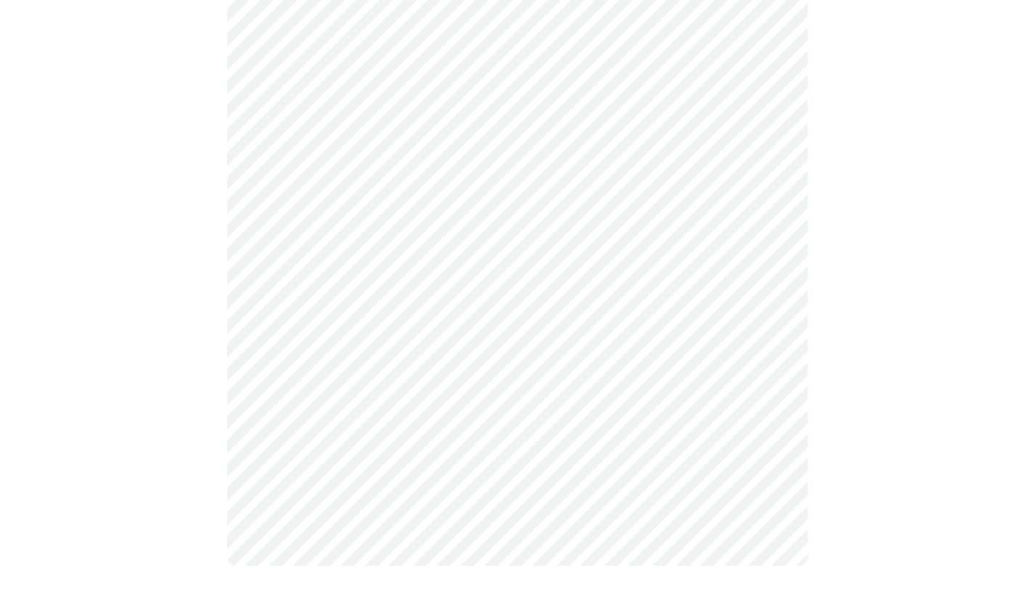
scroll to position [0, 0]
